Goal: Task Accomplishment & Management: Complete application form

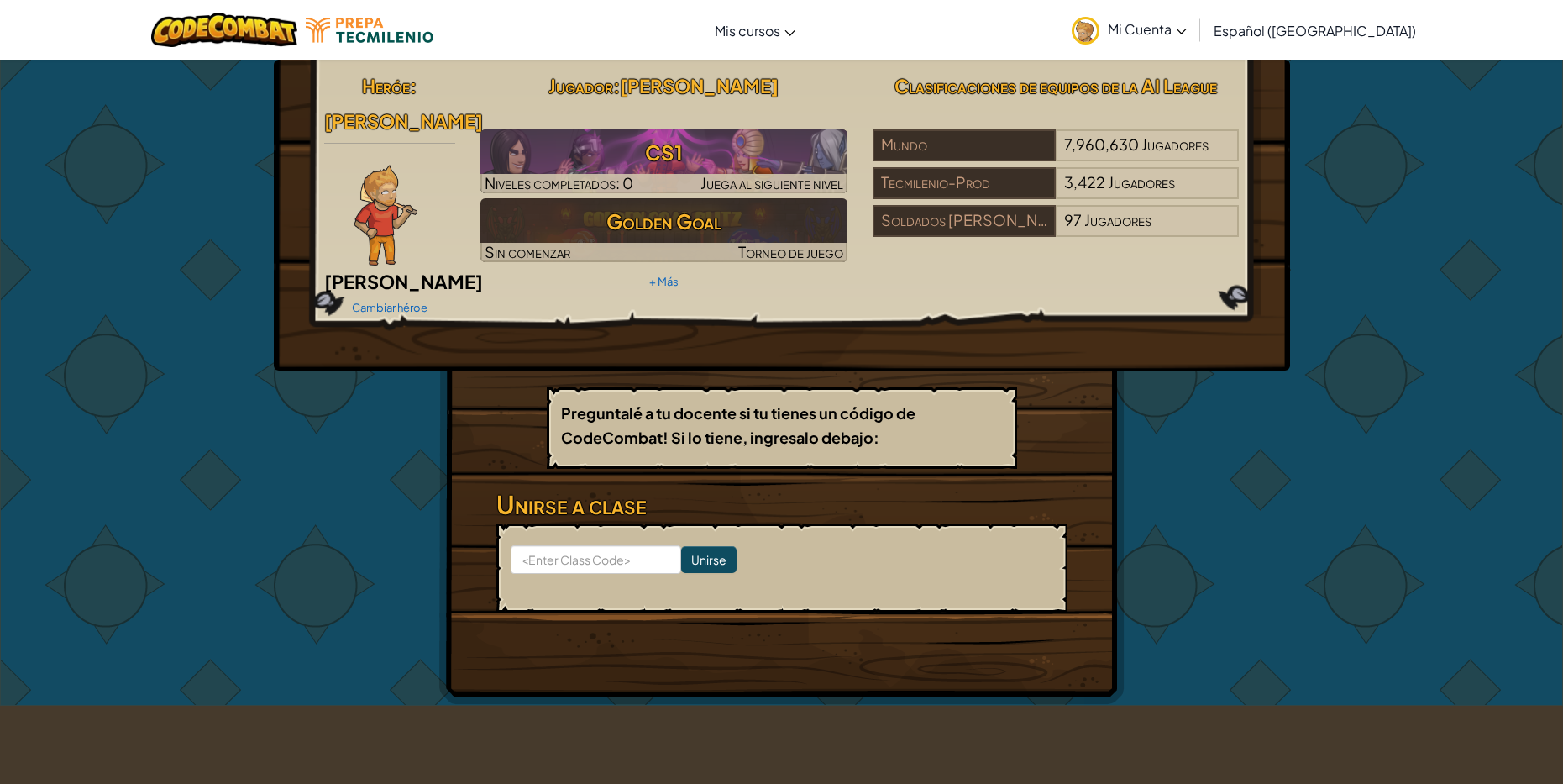
click at [1317, 338] on div "Heróe : [PERSON_NAME] héroe Jugador : [PERSON_NAME] l CS1 Niveles completados: …" at bounding box center [782, 382] width 1563 height 647
click at [1173, 33] on span "Mi Cuenta" at bounding box center [1147, 29] width 79 height 17
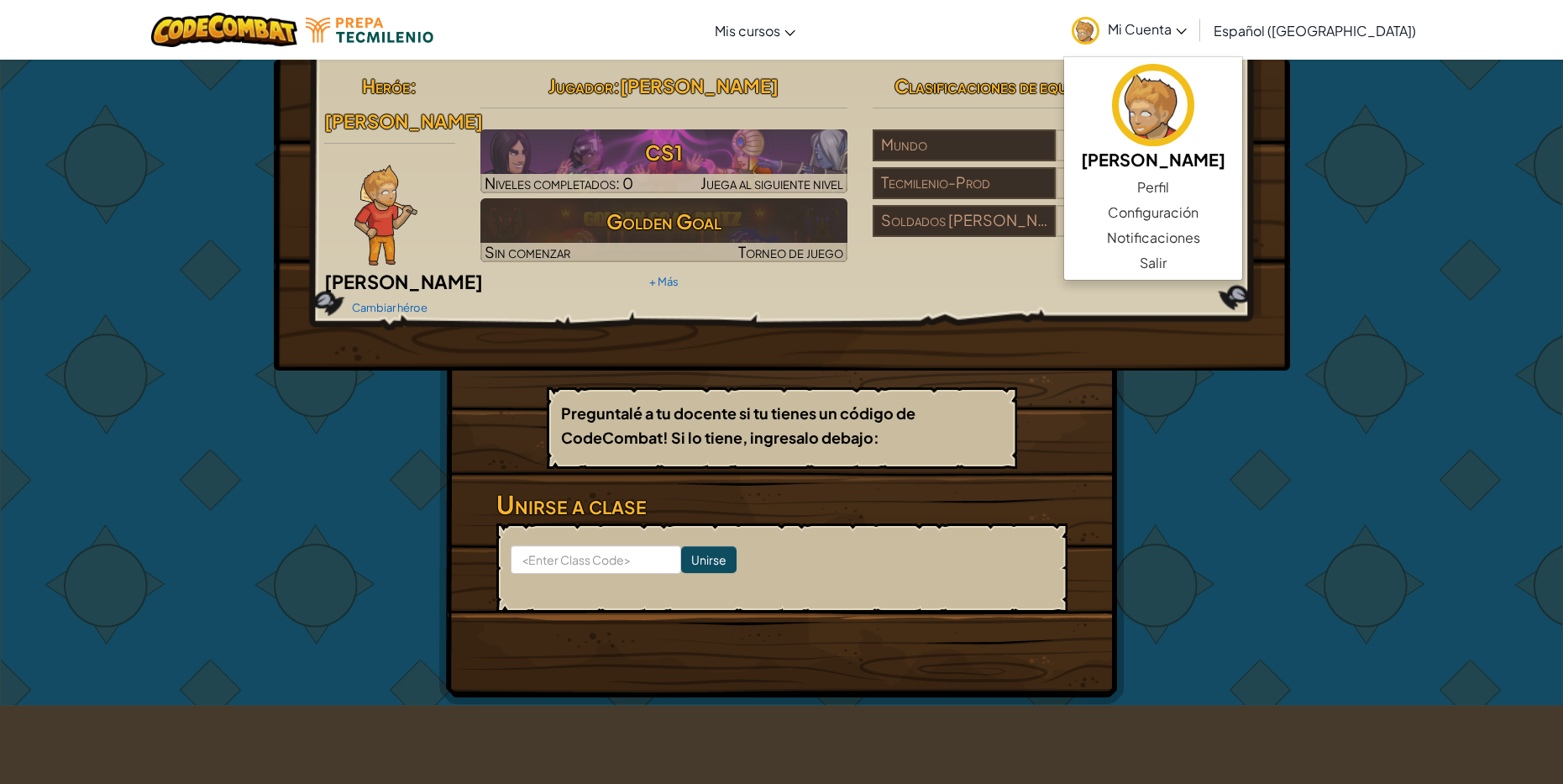
click at [1470, 255] on div "Heróe : [PERSON_NAME] héroe Jugador : [PERSON_NAME] l CS1 Niveles completados: …" at bounding box center [782, 382] width 1563 height 647
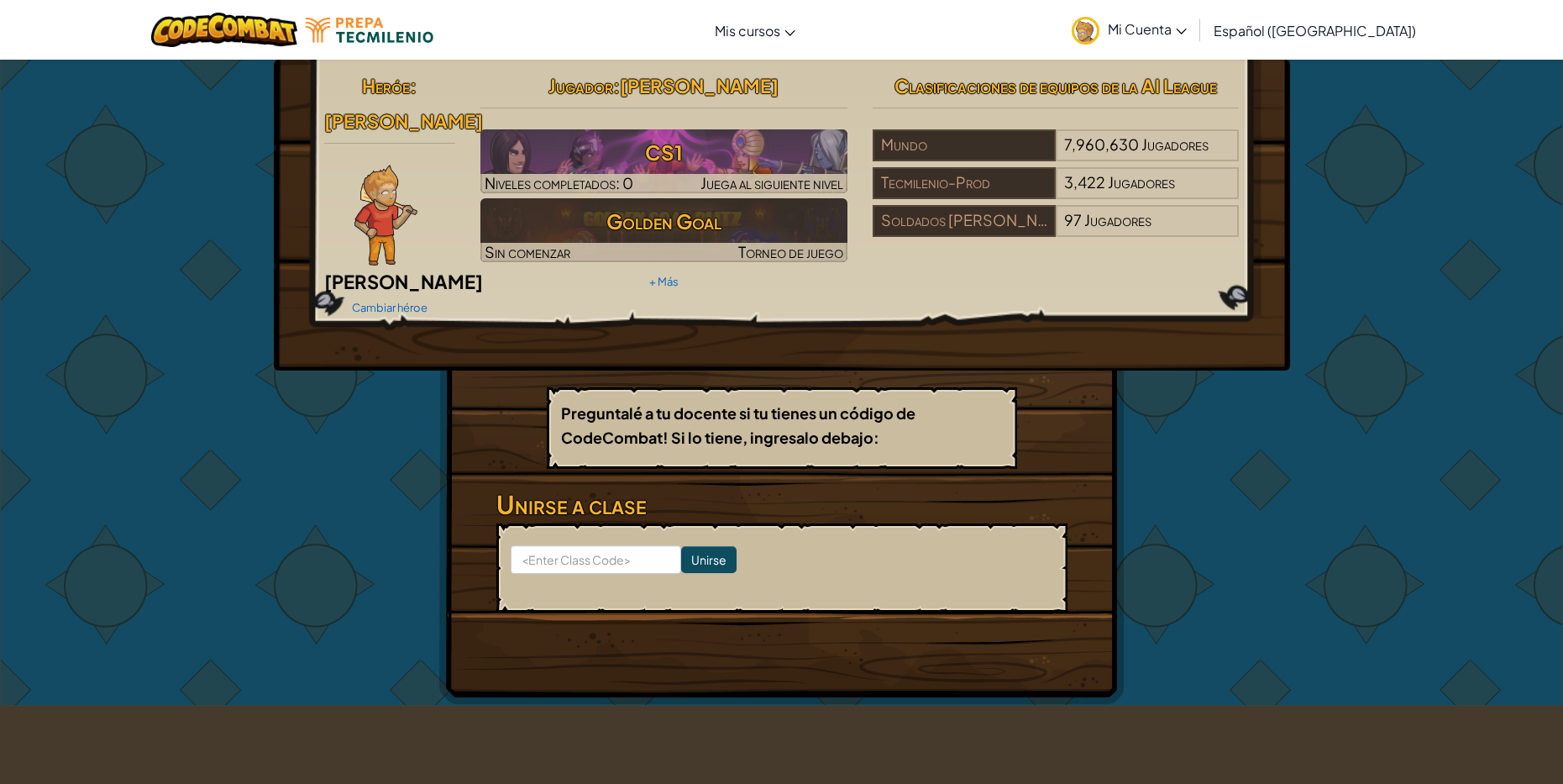
click at [1187, 20] on span "Mi Cuenta" at bounding box center [1147, 29] width 79 height 17
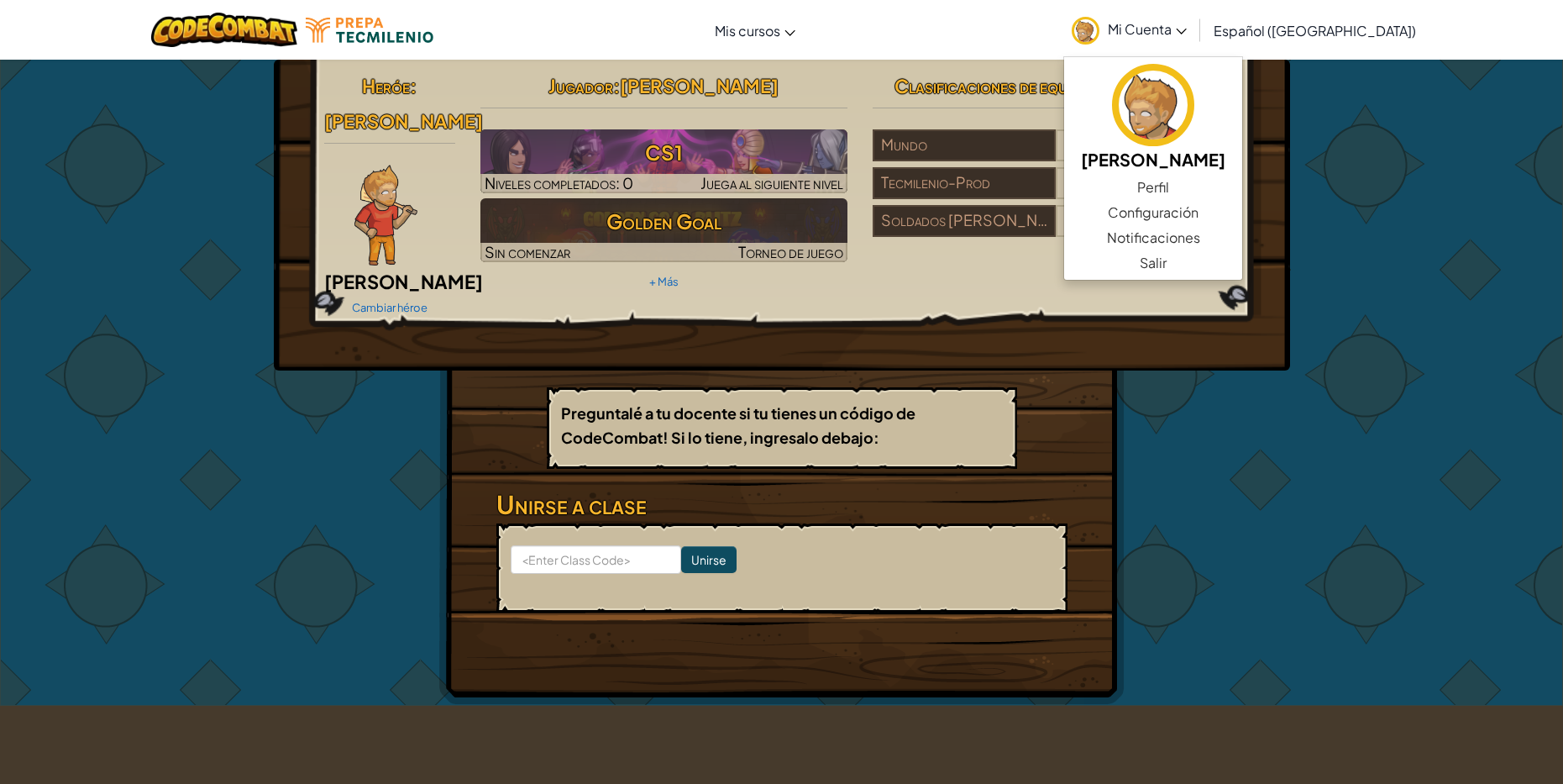
click at [1230, 387] on div "Heróe : [PERSON_NAME] héroe Jugador : [PERSON_NAME] l CS1 Niveles completados: …" at bounding box center [782, 382] width 982 height 645
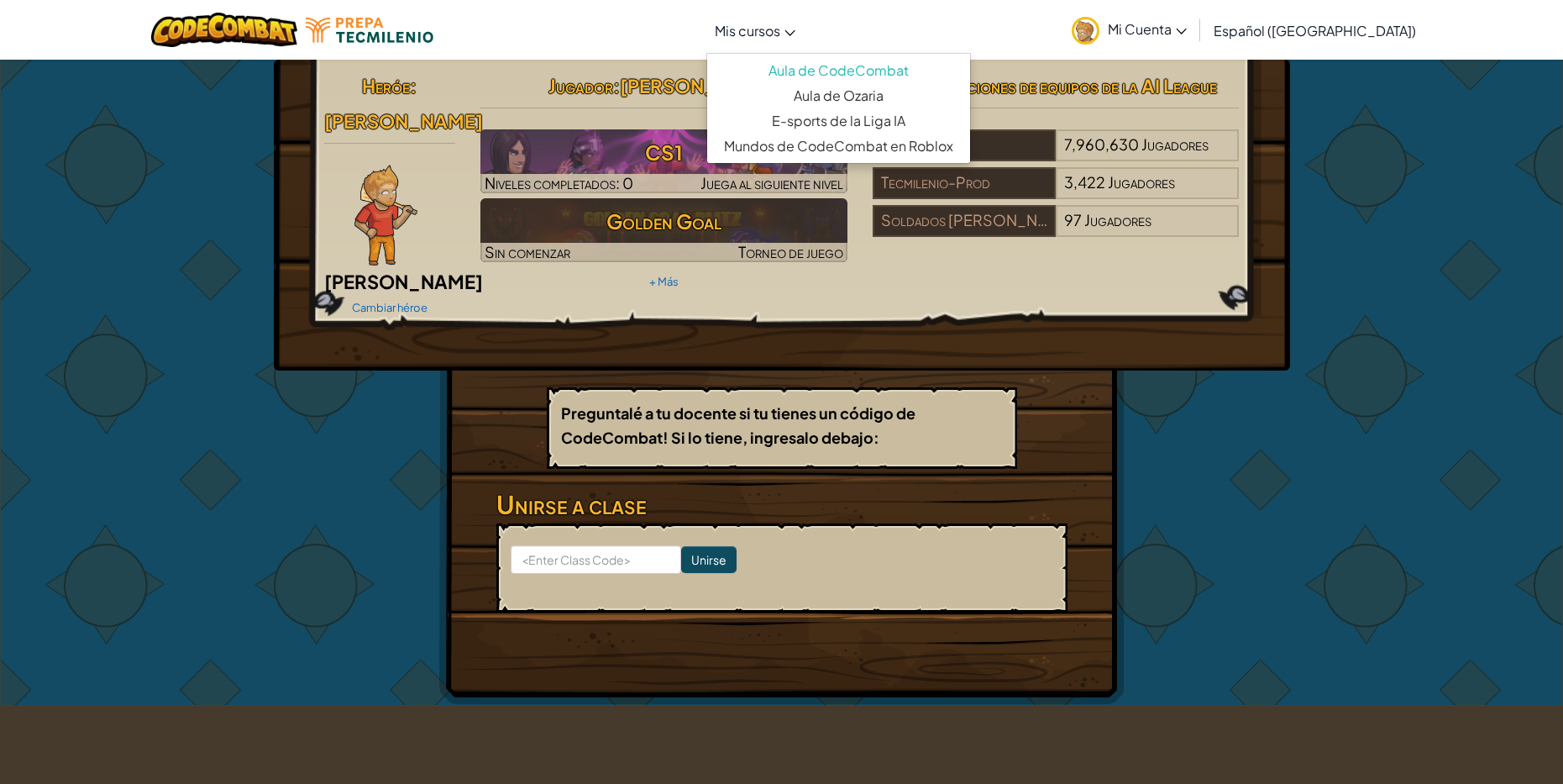
click at [786, 17] on link "Mis cursos" at bounding box center [755, 31] width 98 height 45
click at [861, 78] on link "Aula de CodeCombat" at bounding box center [838, 70] width 263 height 25
click at [1484, 464] on div "Heróe : [PERSON_NAME] héroe Jugador : [PERSON_NAME] l CS1 Niveles completados: …" at bounding box center [782, 382] width 1563 height 647
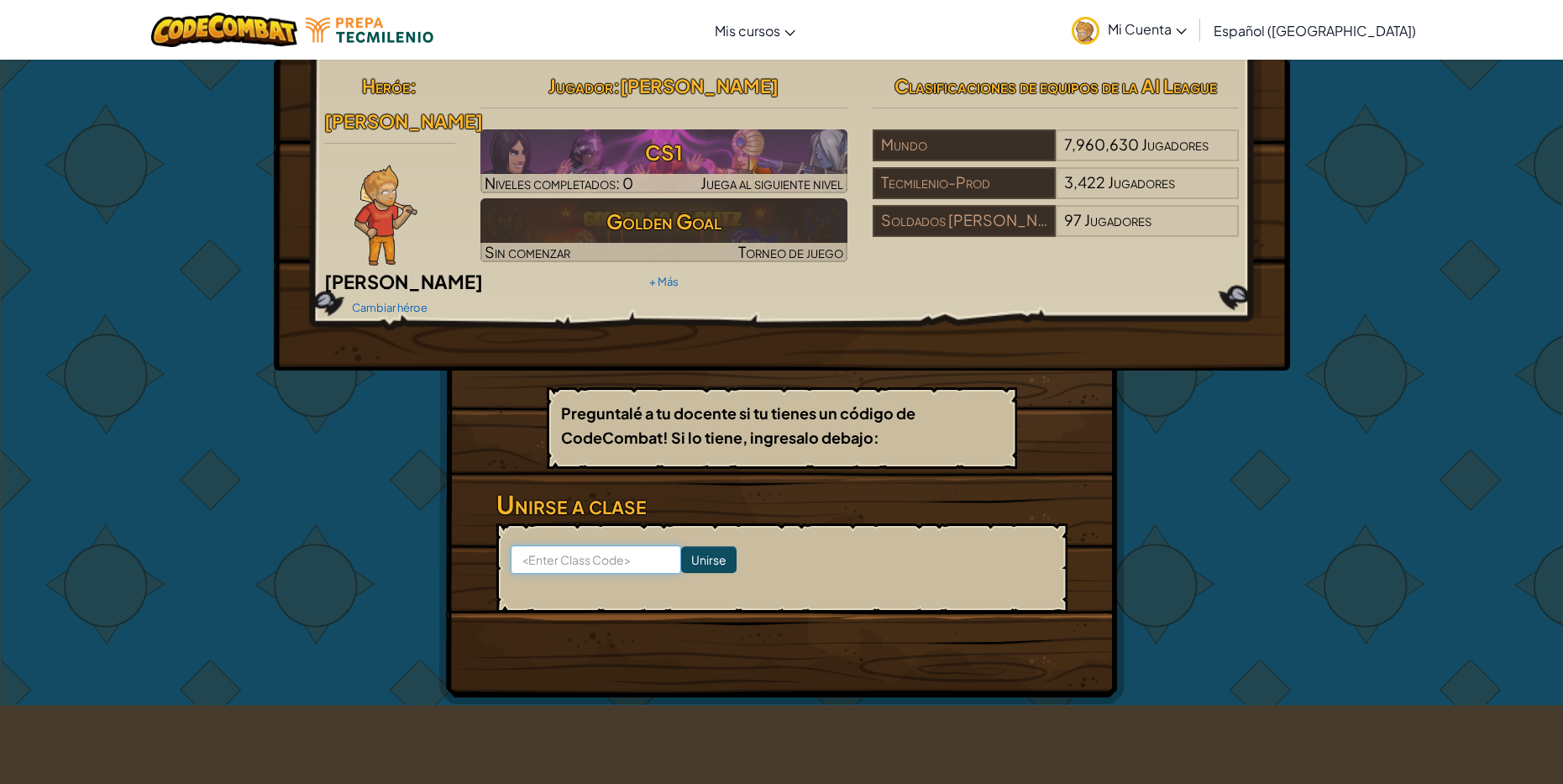
click at [592, 545] on input at bounding box center [596, 559] width 170 height 29
type input "IdeaCoatStar"
click at [686, 546] on input "Unirse" at bounding box center [708, 559] width 55 height 27
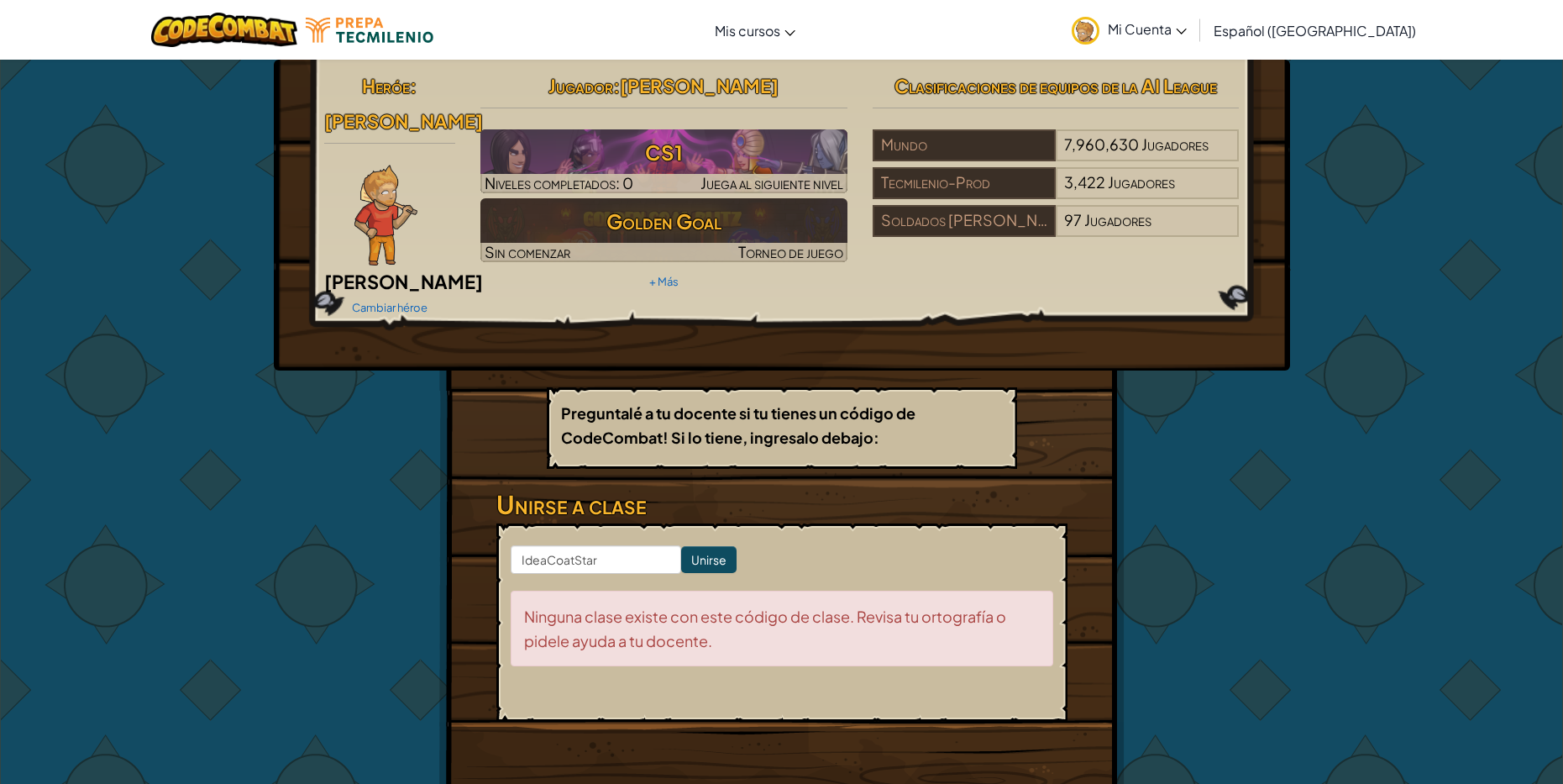
click at [1085, 471] on div "Heróe : [PERSON_NAME] héroe Jugador : [PERSON_NAME] l CS1 Niveles completados: …" at bounding box center [782, 437] width 685 height 754
drag, startPoint x: 622, startPoint y: 526, endPoint x: 446, endPoint y: 543, distance: 176.8
click at [446, 543] on div "Heróe : [PERSON_NAME] héroe Jugador : [PERSON_NAME] l CS1 Niveles completados: …" at bounding box center [782, 437] width 685 height 754
click at [1098, 481] on div "Heróe : [PERSON_NAME] héroe Jugador : [PERSON_NAME] l CS1 Niveles completados: …" at bounding box center [782, 437] width 685 height 754
click at [1366, 203] on div "Heróe : [PERSON_NAME] héroe Jugador : [PERSON_NAME] l CS1 Niveles completados: …" at bounding box center [782, 437] width 1563 height 756
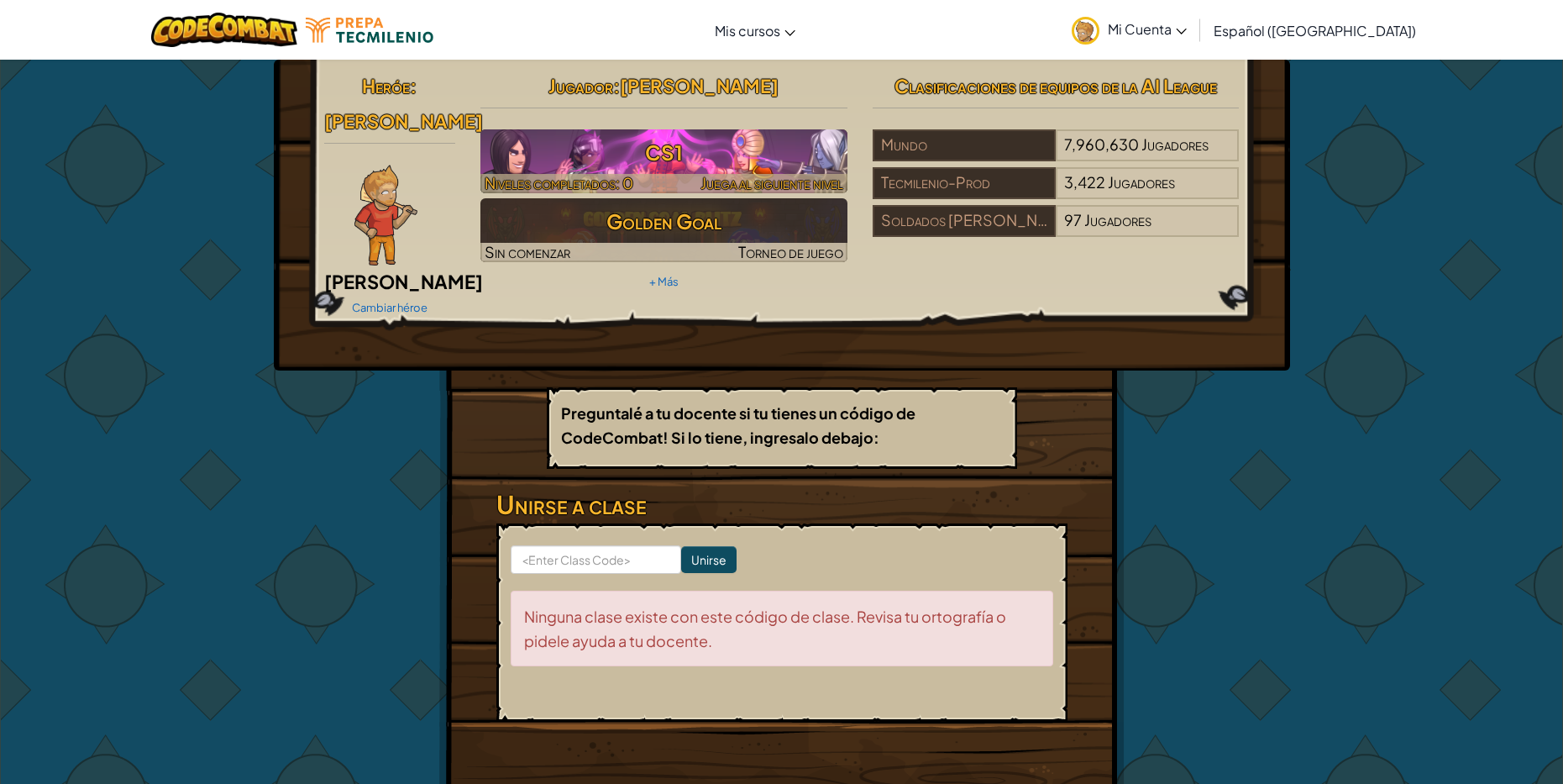
click at [677, 136] on h3 "CS1" at bounding box center [664, 152] width 367 height 38
select select "es-419"
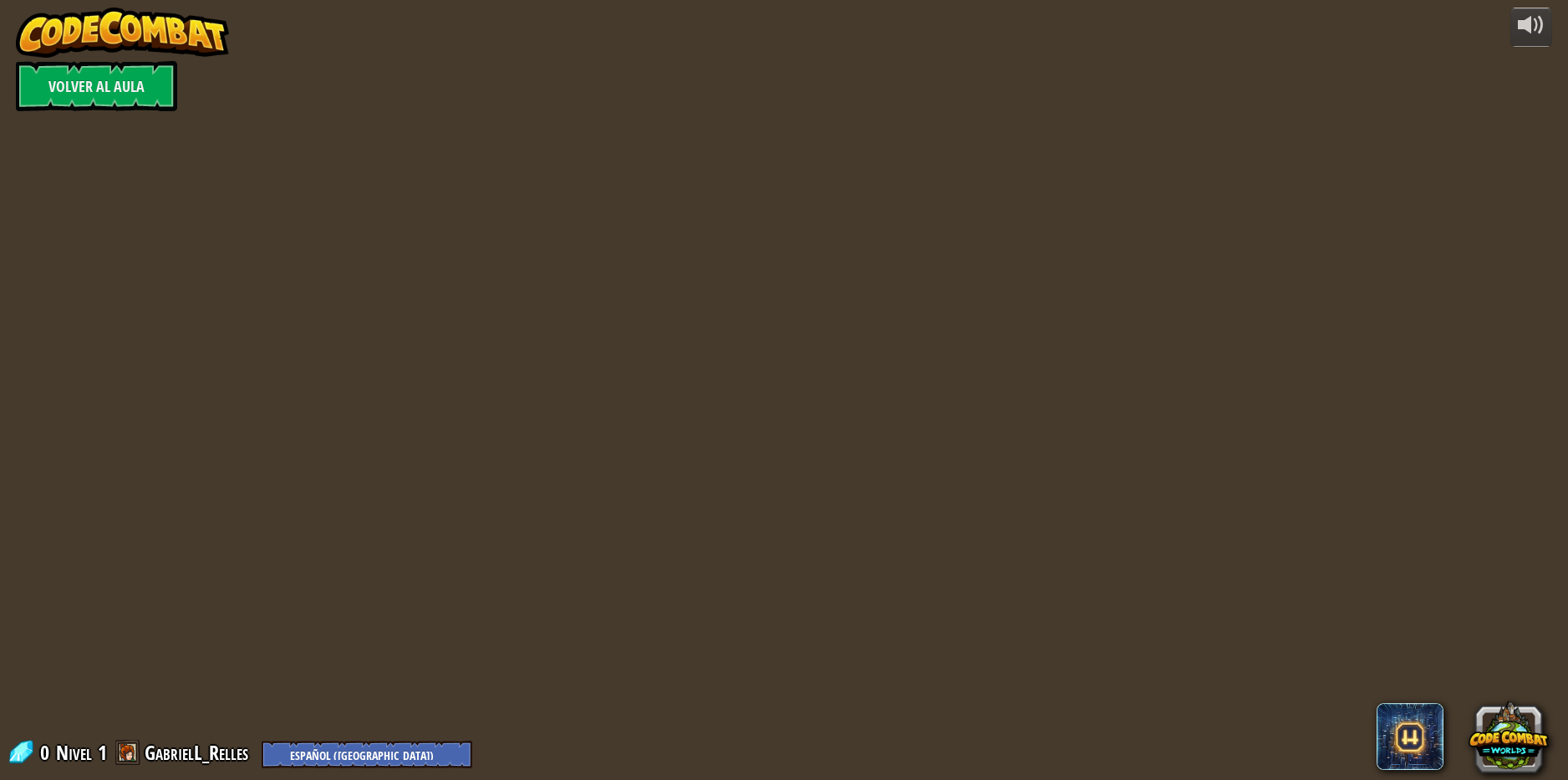
select select "es-419"
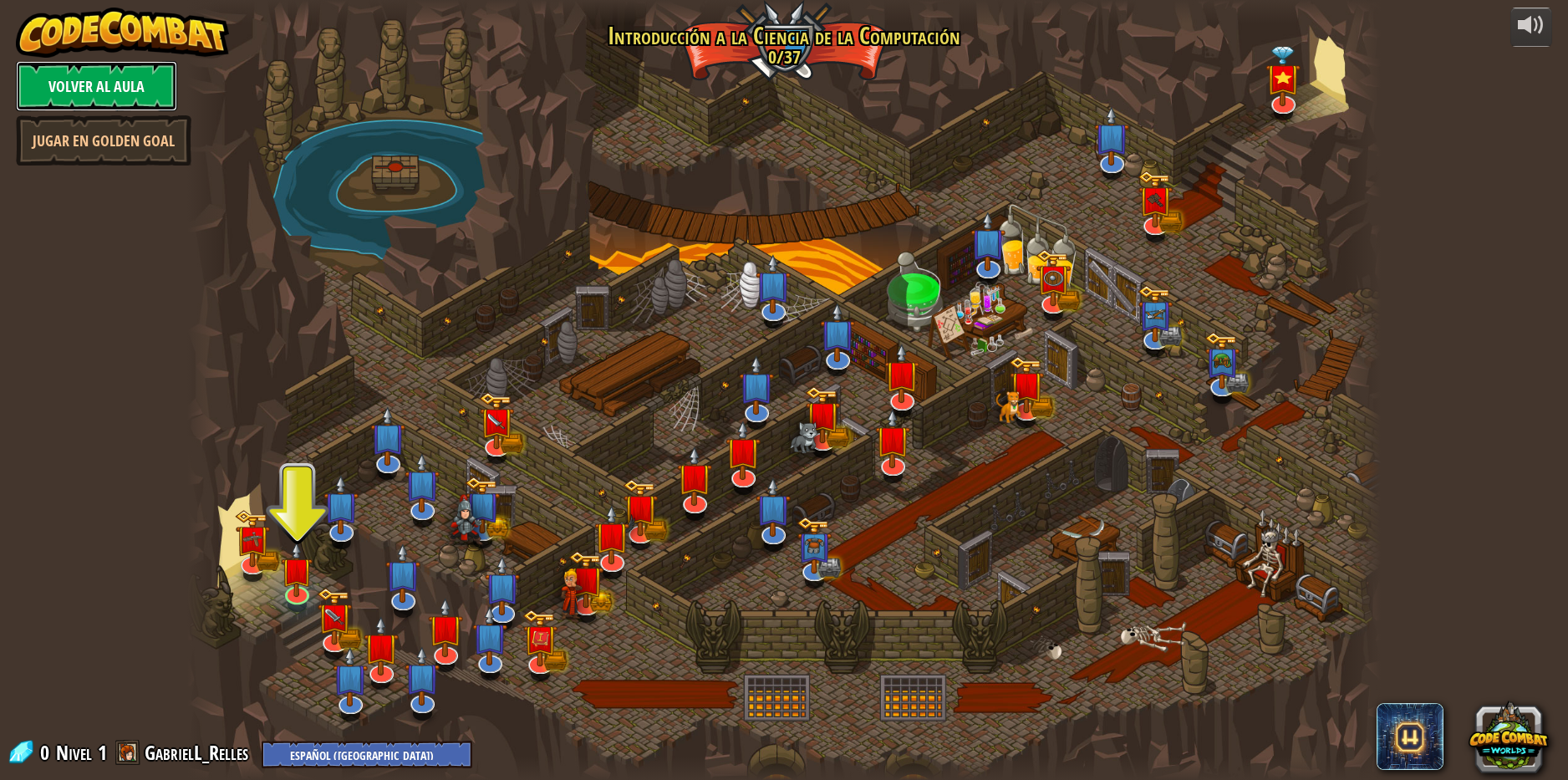
click at [57, 99] on link "Volver al aula" at bounding box center [96, 86] width 162 height 50
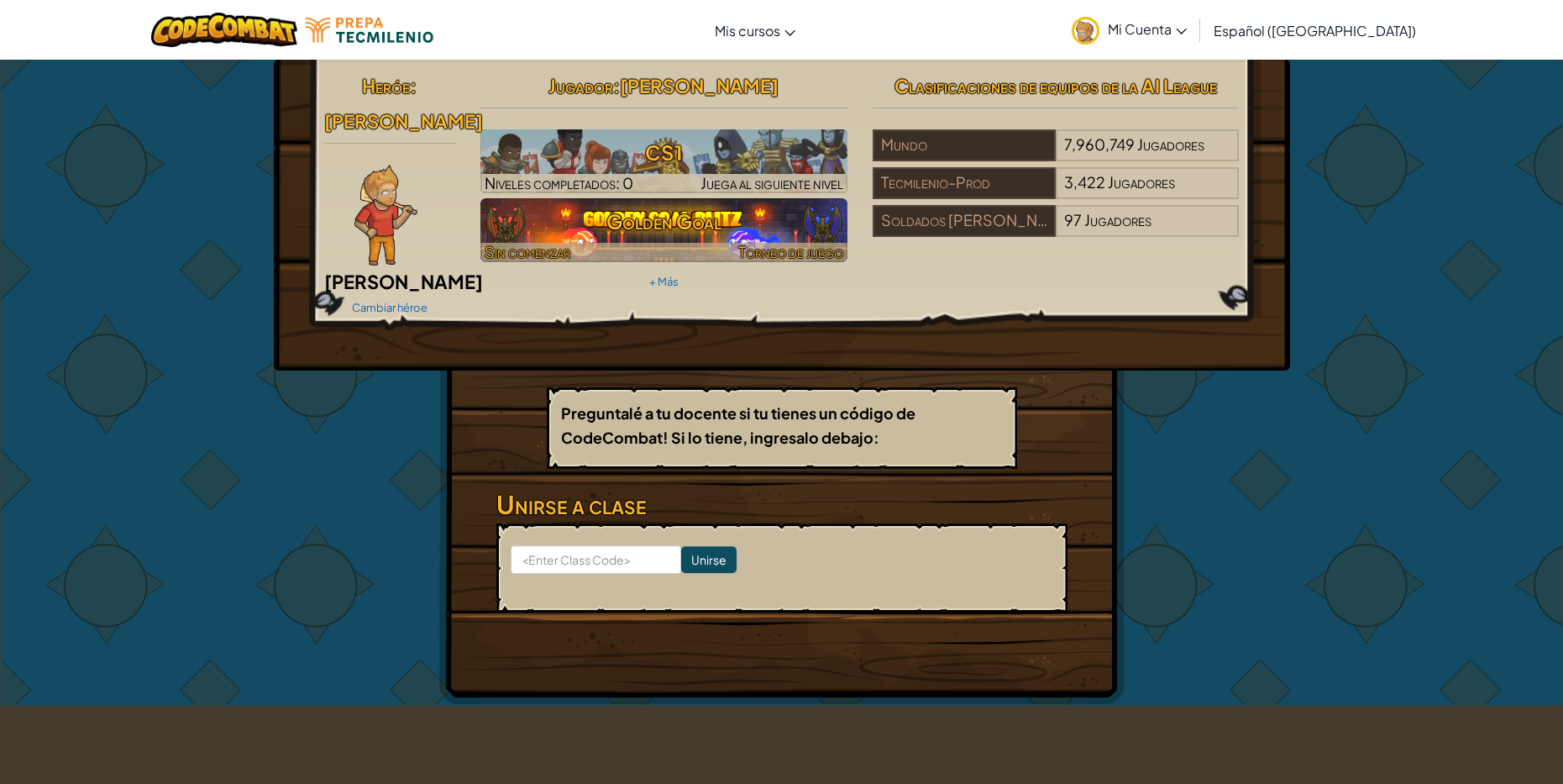
click at [731, 240] on h3 "Golden Goal" at bounding box center [664, 221] width 367 height 38
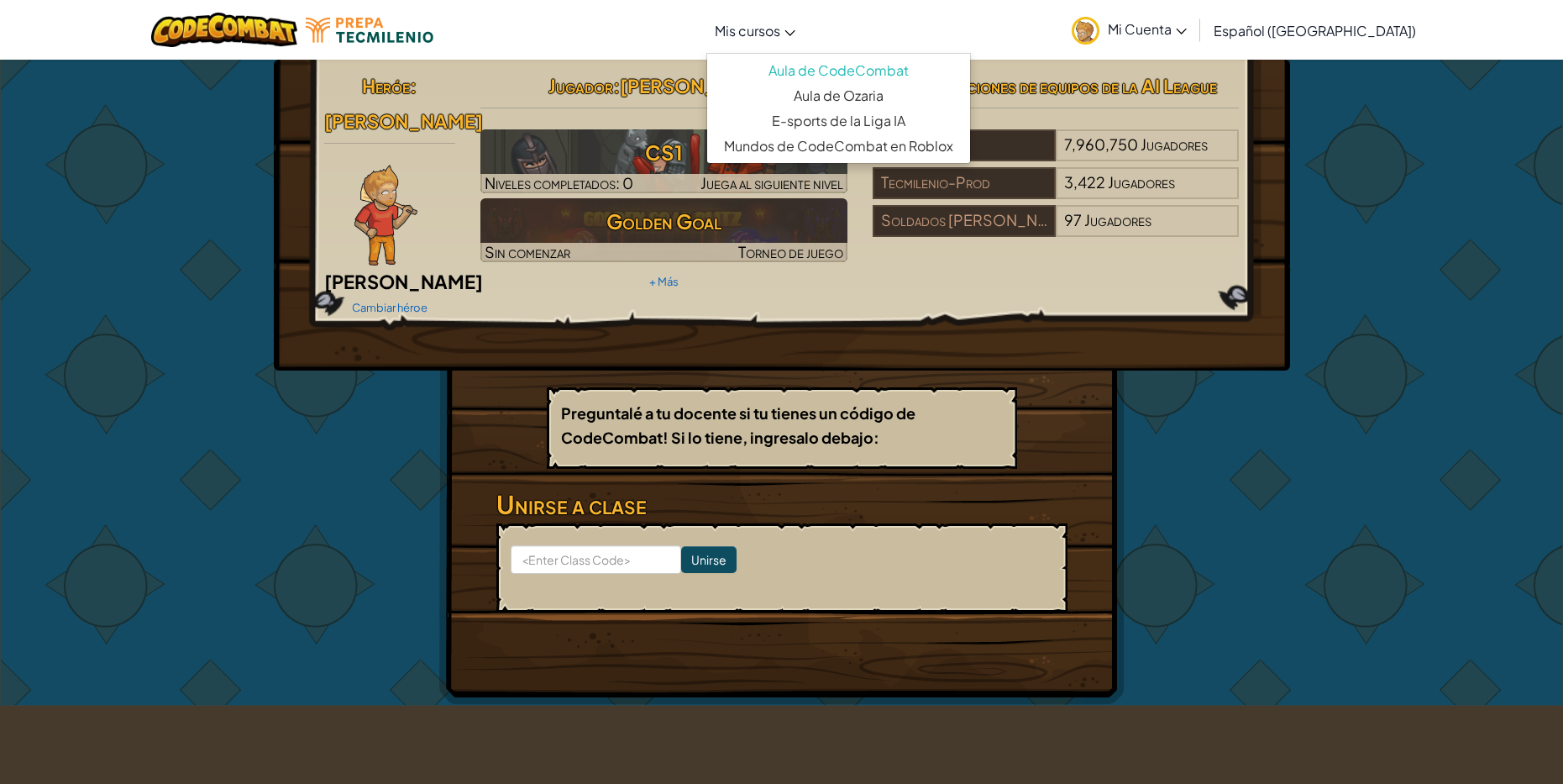
click at [804, 33] on link "Mis cursos" at bounding box center [755, 31] width 98 height 45
click at [872, 92] on link "Aula de Ozaria" at bounding box center [838, 95] width 263 height 25
